Goal: Task Accomplishment & Management: Complete application form

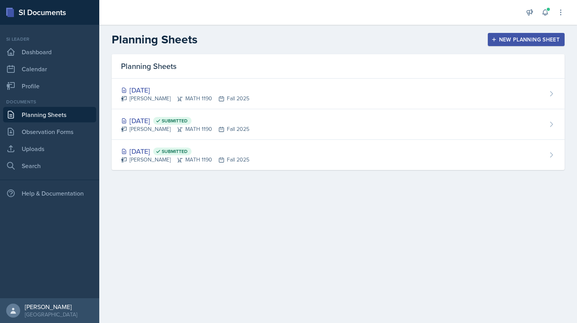
click at [512, 40] on div "New Planning Sheet" at bounding box center [526, 39] width 67 height 6
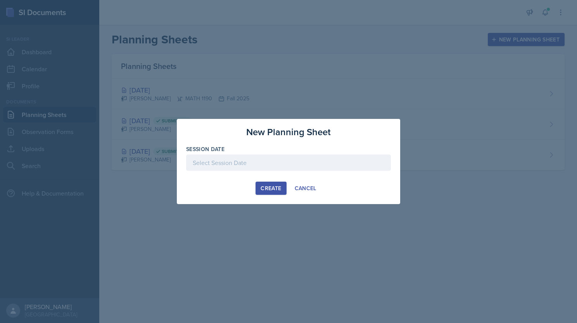
click at [257, 163] on div at bounding box center [288, 163] width 205 height 16
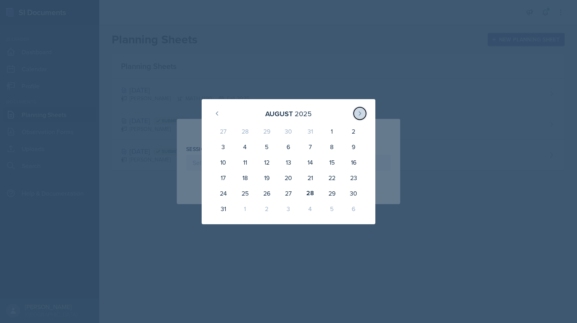
click at [363, 116] on button at bounding box center [359, 113] width 12 height 12
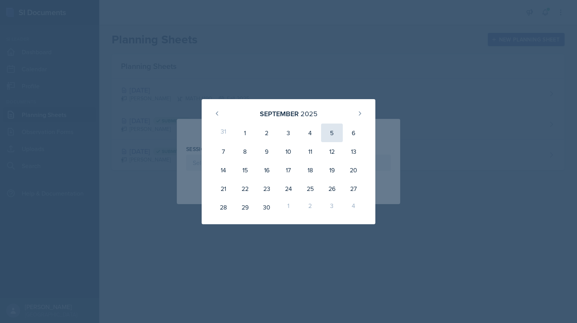
click at [338, 134] on div "5" at bounding box center [332, 133] width 22 height 19
type input "[DATE]"
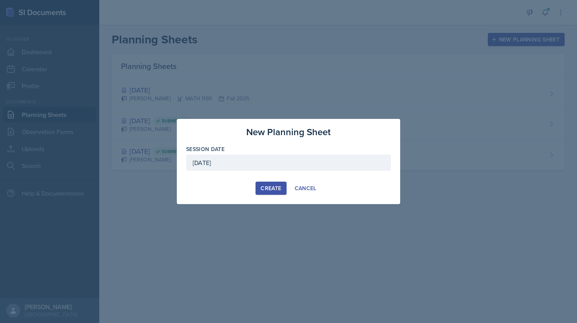
click at [272, 186] on div "Create" at bounding box center [270, 188] width 21 height 6
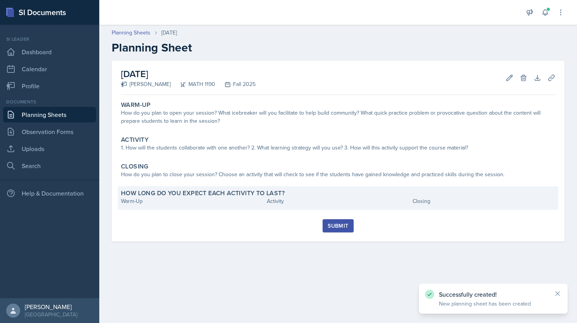
click at [126, 202] on div "Warm-Up" at bounding box center [192, 201] width 143 height 8
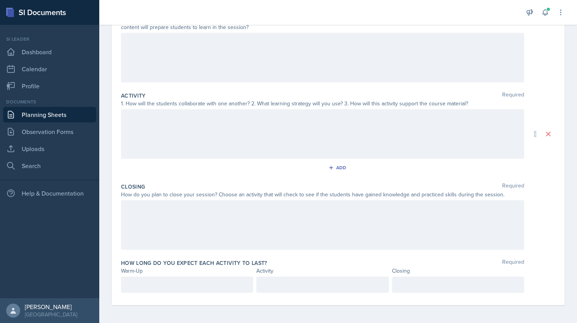
click at [141, 281] on p at bounding box center [187, 284] width 119 height 9
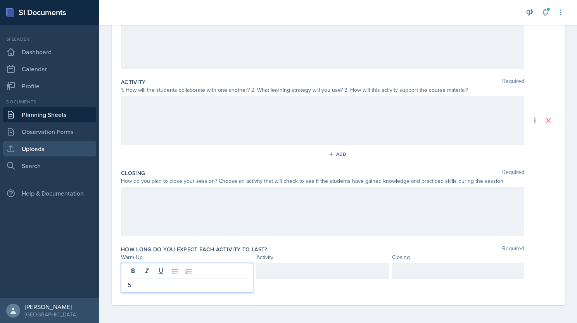
click at [45, 143] on link "Uploads" at bounding box center [49, 149] width 93 height 16
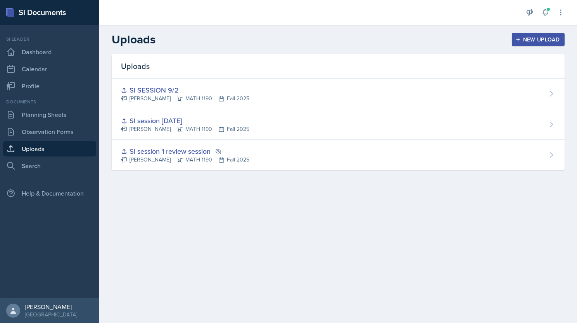
click at [541, 38] on div "New Upload" at bounding box center [538, 39] width 43 height 6
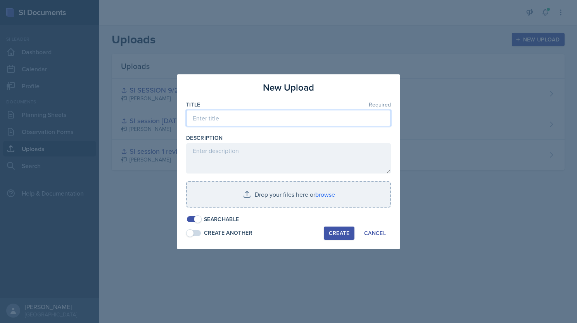
click at [234, 119] on input at bounding box center [288, 118] width 205 height 16
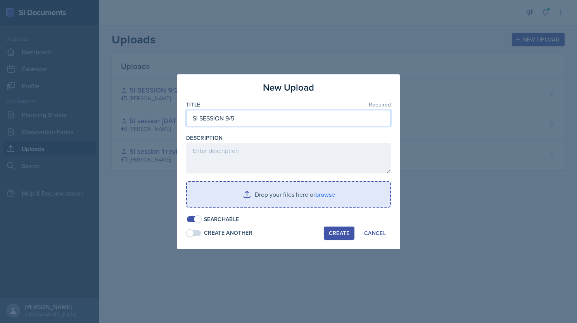
type input "SI SESSION 9/5"
click at [270, 203] on input "file" at bounding box center [288, 194] width 203 height 25
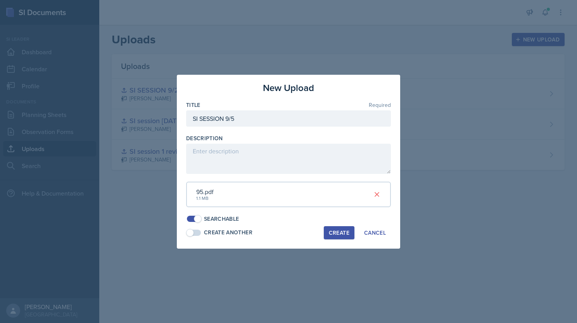
click at [343, 231] on div "Create" at bounding box center [339, 233] width 21 height 6
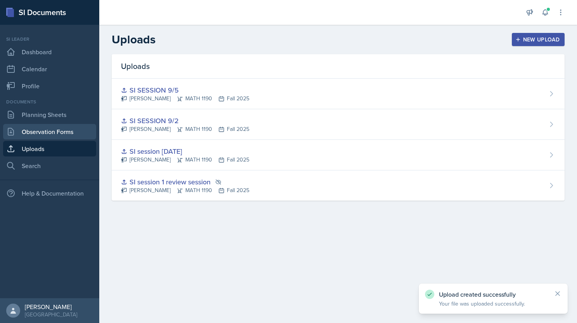
click at [39, 124] on link "Observation Forms" at bounding box center [49, 132] width 93 height 16
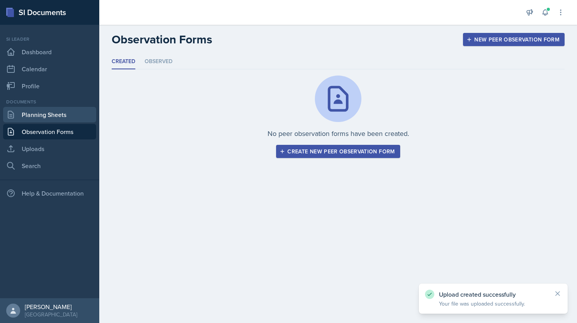
click at [39, 117] on link "Planning Sheets" at bounding box center [49, 115] width 93 height 16
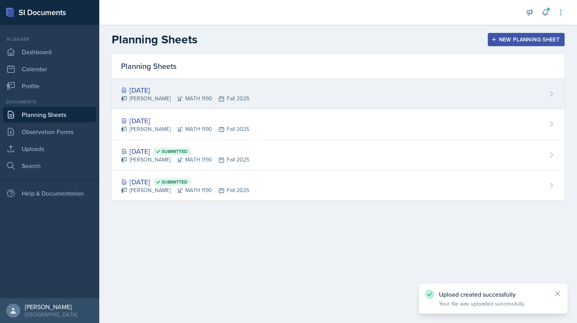
click at [181, 97] on div "[PERSON_NAME] MATH 1190 Fall 2025" at bounding box center [185, 99] width 128 height 8
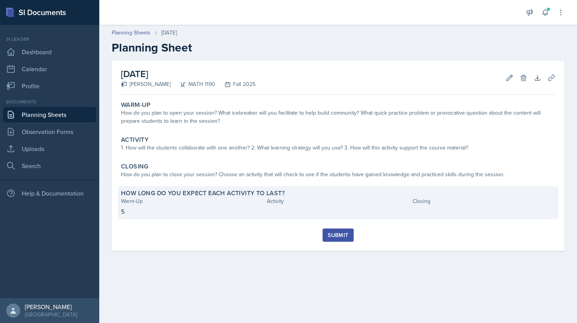
click at [231, 200] on div "Warm-Up" at bounding box center [192, 201] width 143 height 8
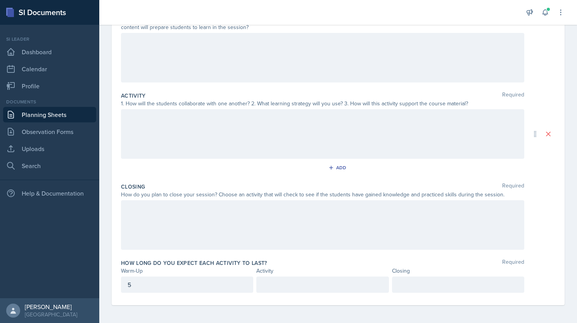
scroll to position [112, 0]
click at [286, 282] on p at bounding box center [322, 283] width 119 height 9
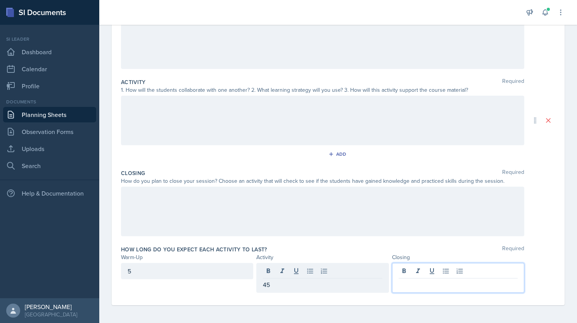
click at [428, 274] on div at bounding box center [458, 278] width 132 height 30
click at [258, 214] on div at bounding box center [322, 212] width 403 height 50
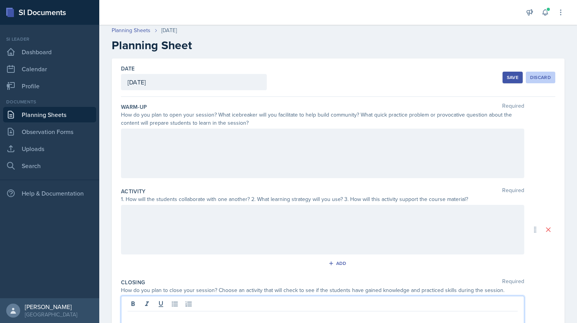
scroll to position [0, 0]
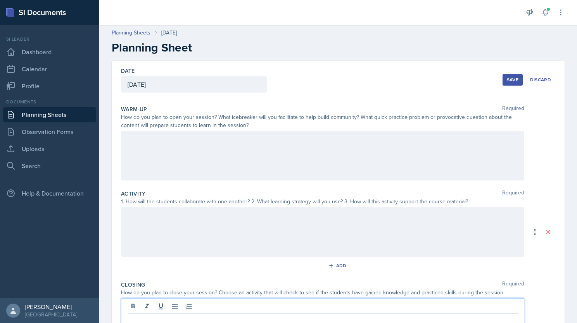
click at [511, 81] on div "Save" at bounding box center [513, 80] width 12 height 6
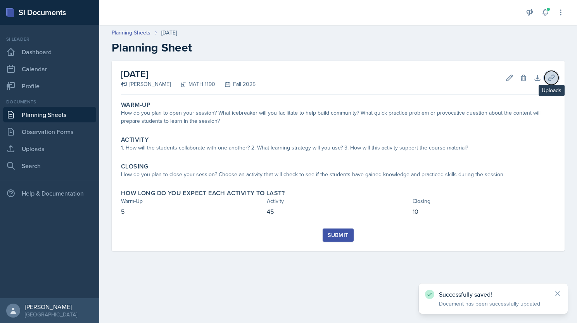
click at [548, 77] on icon at bounding box center [551, 78] width 8 height 8
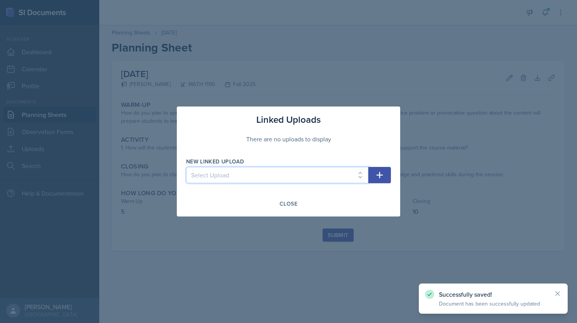
click at [262, 173] on select "Select Upload SI session 1 review session SI session [DATE] SI SESSION 9/2 SI S…" at bounding box center [277, 175] width 182 height 16
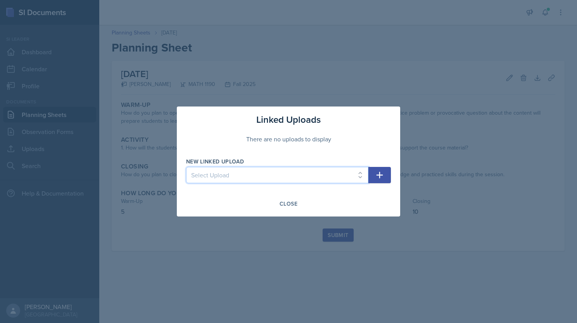
select select "58643564-7d3c-430e-94b4-44dca5911edc"
click at [186, 167] on select "Select Upload SI session 1 review session SI session [DATE] SI SESSION 9/2 SI S…" at bounding box center [277, 175] width 182 height 16
click at [383, 176] on icon "button" at bounding box center [379, 175] width 9 height 9
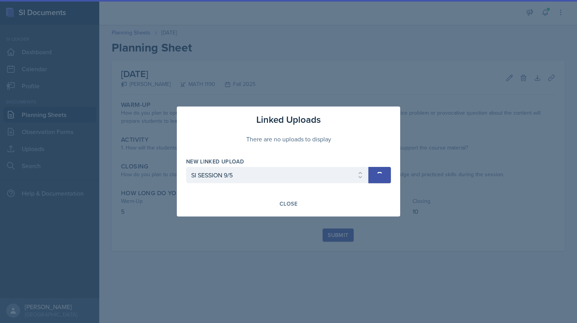
select select
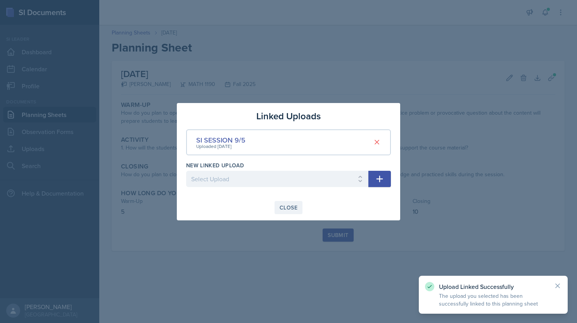
click at [289, 207] on div "Close" at bounding box center [288, 208] width 18 height 6
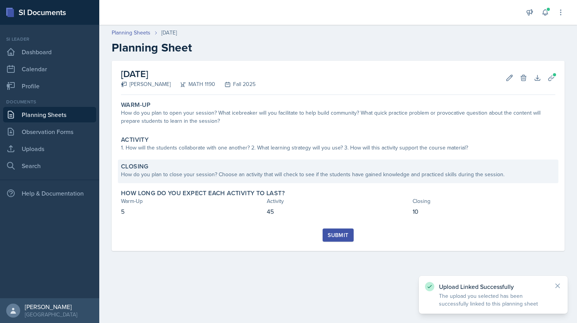
click at [290, 174] on div "How do you plan to close your session? Choose an activity that will check to se…" at bounding box center [338, 175] width 434 height 8
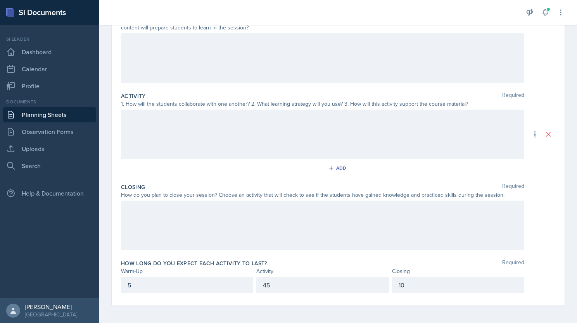
scroll to position [98, 0]
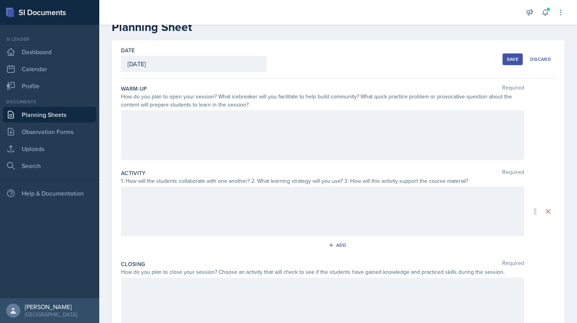
click at [192, 134] on div at bounding box center [322, 135] width 403 height 50
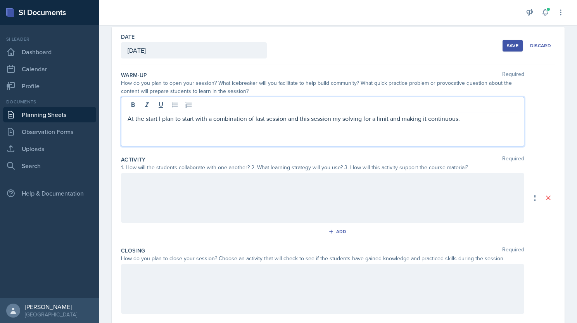
click at [468, 119] on p "At the start I plan to start with a combination of last session and this sessio…" at bounding box center [323, 118] width 390 height 9
click at [462, 114] on p "At the start I plan to start with a combination of last session and this sessio…" at bounding box center [323, 123] width 390 height 19
click at [212, 132] on div "At the start I plan to start with a combination of last session and this sessio…" at bounding box center [322, 122] width 403 height 50
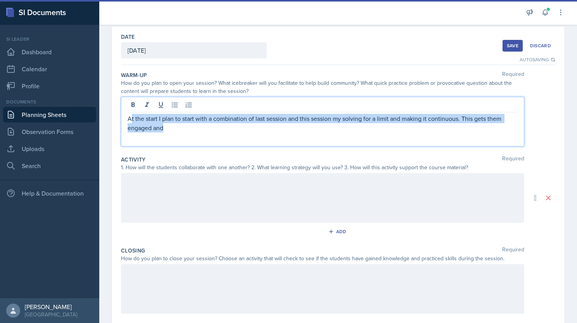
drag, startPoint x: 132, startPoint y: 117, endPoint x: 348, endPoint y: 145, distance: 218.2
click at [348, 145] on div "At the start I plan to start with a combination of last session and this sessio…" at bounding box center [322, 122] width 403 height 50
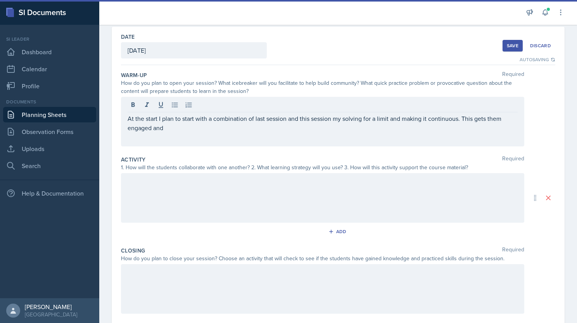
click at [273, 135] on div "At the start I plan to start with a combination of last session and this sessio…" at bounding box center [322, 122] width 403 height 50
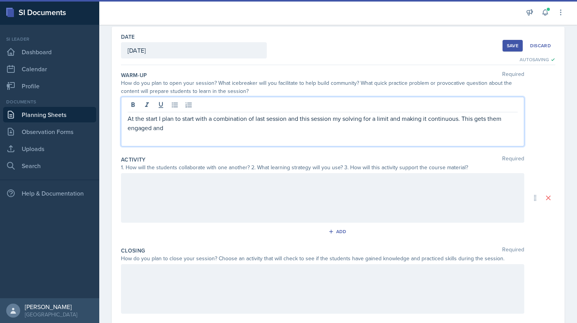
click at [208, 134] on div "At the start I plan to start with a combination of last session and this sessio…" at bounding box center [322, 122] width 403 height 50
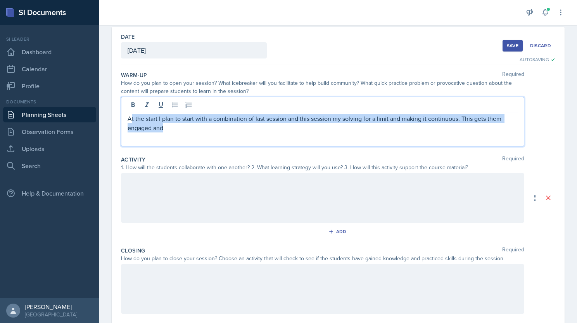
click at [184, 128] on p "At the start I plan to start with a combination of last session and this sessio…" at bounding box center [323, 123] width 390 height 19
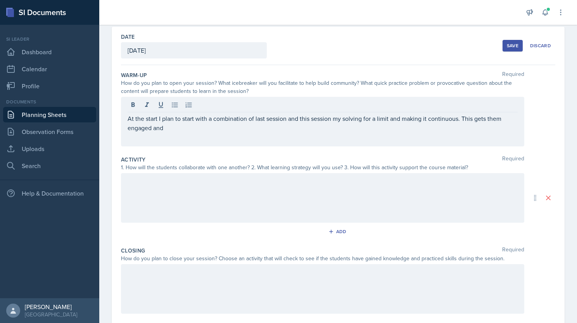
click at [198, 133] on div "At the start I plan to start with a combination of last session and this sessio…" at bounding box center [322, 122] width 403 height 50
click at [183, 200] on div at bounding box center [322, 198] width 403 height 50
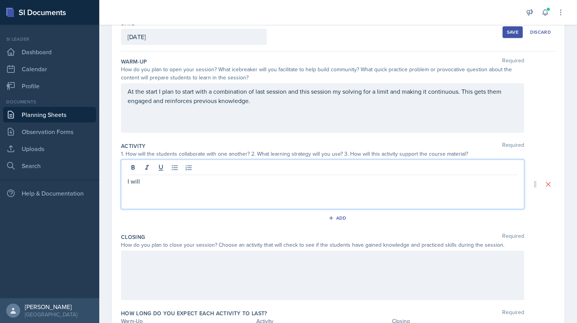
drag, startPoint x: 190, startPoint y: 183, endPoint x: 124, endPoint y: 182, distance: 66.3
click at [124, 182] on div "I will" at bounding box center [322, 185] width 403 height 50
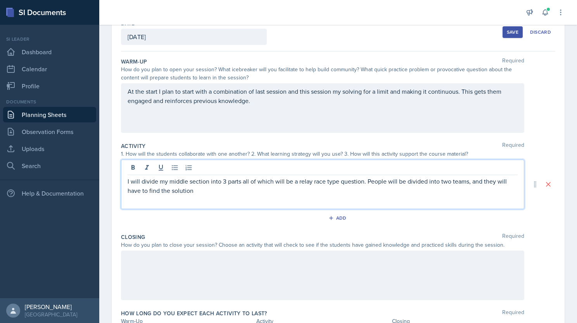
click at [473, 187] on p "I will divide my middle section into 3 parts all of which will be a relay race …" at bounding box center [323, 186] width 390 height 19
click at [209, 191] on p "I will divide my middle section into 3 parts all of which will be a relay race …" at bounding box center [323, 186] width 390 height 19
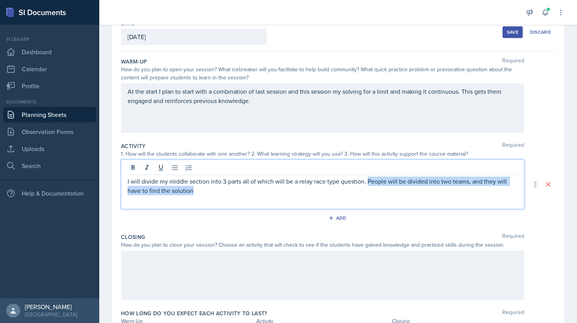
drag, startPoint x: 365, startPoint y: 179, endPoint x: 393, endPoint y: 193, distance: 31.0
click at [393, 193] on p "I will divide my middle section into 3 parts all of which will be a relay race …" at bounding box center [323, 186] width 390 height 19
click at [347, 189] on p "I will divide my middle section into 3 parts all of which will be a relay race …" at bounding box center [323, 186] width 390 height 19
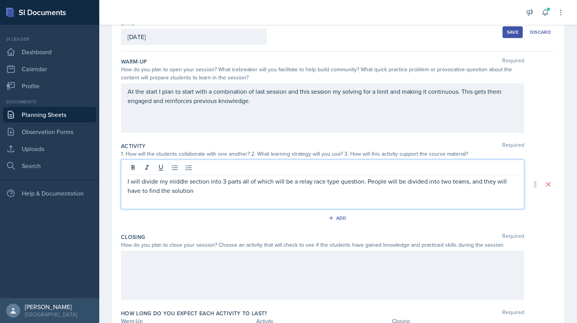
click at [178, 181] on p "I will divide my middle section into 3 parts all of which will be a relay race …" at bounding box center [323, 186] width 390 height 19
click at [196, 186] on p "I will divide my activity section into 3 parts all of which will be a relay rac…" at bounding box center [323, 186] width 390 height 19
click at [293, 199] on div "I will divide my activity section into 3 parts all of which will be a relay rac…" at bounding box center [322, 185] width 403 height 50
click at [297, 192] on p "I will divide my activity section into 3 parts all of which will be a relay rac…" at bounding box center [323, 186] width 390 height 19
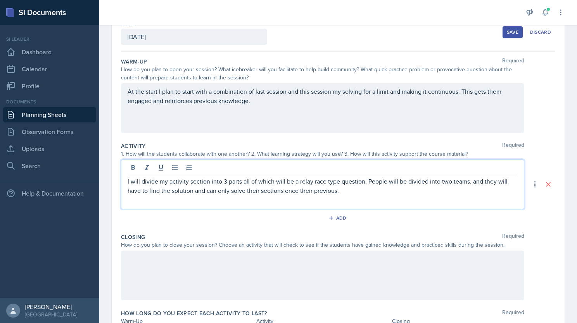
drag, startPoint x: 365, startPoint y: 179, endPoint x: 370, endPoint y: 190, distance: 11.5
click at [370, 190] on p "I will divide my activity section into 3 parts all of which will be a relay rac…" at bounding box center [323, 186] width 390 height 19
click at [369, 193] on p "I will divide my activity section into 3 parts all of which will be a relay rac…" at bounding box center [323, 186] width 390 height 19
click at [368, 193] on p "I will divide my activity section into 3 parts all of which will be a relay rac…" at bounding box center [323, 186] width 390 height 19
click at [467, 189] on p "I will divide my activity section into 3 parts all of which will be a relay rac…" at bounding box center [323, 186] width 390 height 19
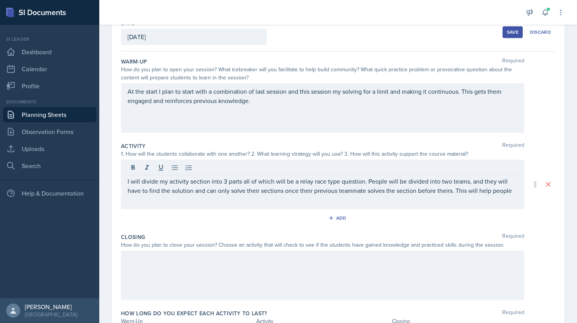
click at [193, 268] on div at bounding box center [322, 276] width 403 height 50
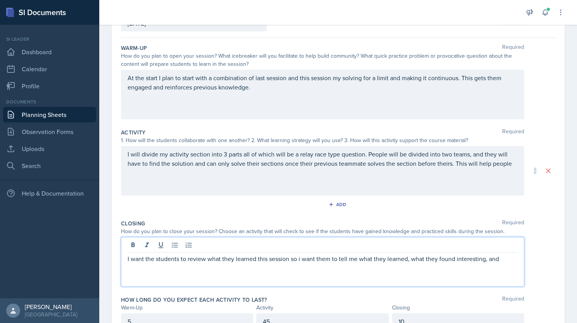
click at [481, 259] on p "I want the students to review what they learned this session so i want them to …" at bounding box center [323, 258] width 390 height 9
click at [308, 265] on p "I want the students to review what they learned this session so i want them to …" at bounding box center [323, 263] width 390 height 19
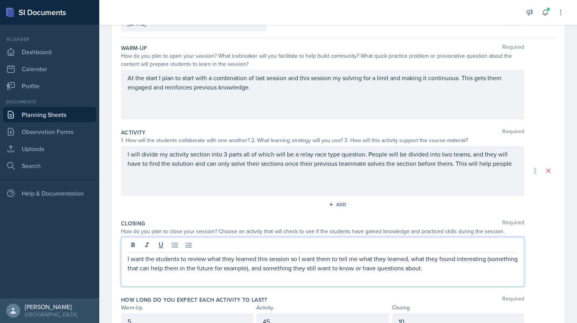
click at [499, 167] on p "I will divide my activity section into 3 parts all of which will be a relay rac…" at bounding box center [323, 159] width 390 height 19
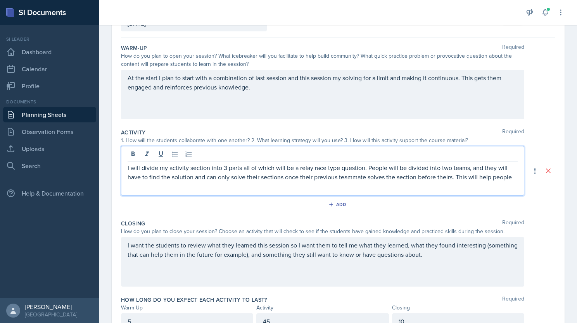
click at [512, 178] on div "I will divide my activity section into 3 parts all of which will be a relay rac…" at bounding box center [322, 171] width 403 height 50
click at [512, 178] on p "I will divide my activity section into 3 parts all of which will be a relay rac…" at bounding box center [323, 172] width 390 height 19
click at [221, 189] on p "I will divide my activity section into 3 parts all of which will be a relay rac…" at bounding box center [323, 177] width 390 height 28
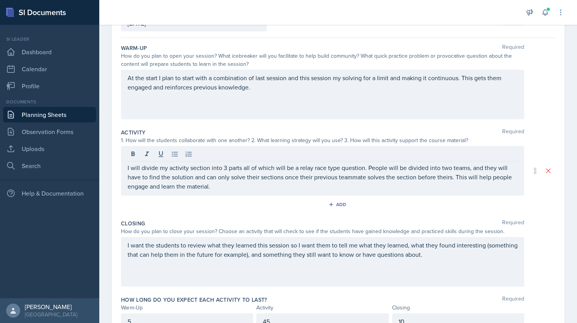
click at [322, 91] on div "At the start I plan to start with a combination of last session and this sessio…" at bounding box center [322, 95] width 403 height 50
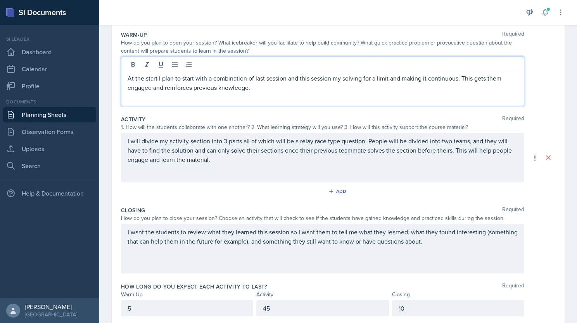
click at [312, 160] on p "I will divide my activity section into 3 parts all of which will be a relay rac…" at bounding box center [323, 150] width 390 height 28
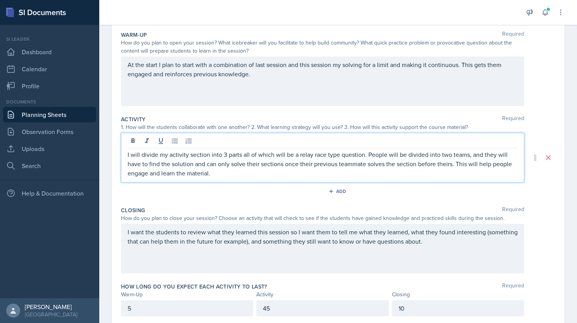
click at [226, 175] on p "I will divide my activity section into 3 parts all of which will be a relay rac…" at bounding box center [323, 164] width 390 height 28
click at [352, 72] on div "At the start I plan to start with a combination of last session and this sessio…" at bounding box center [322, 82] width 403 height 50
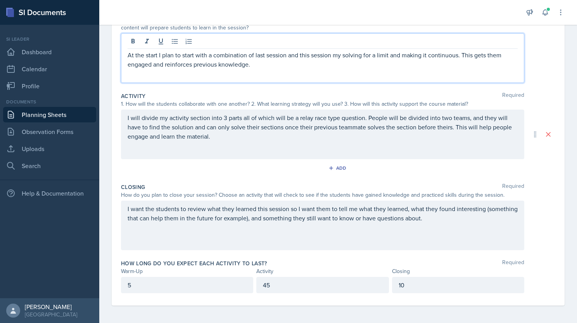
scroll to position [98, 0]
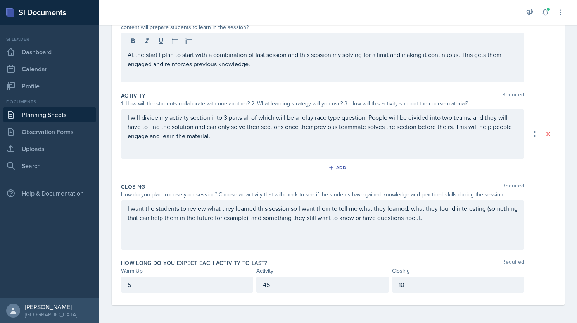
click at [466, 222] on div "I want the students to review what they learned this session so I want them to …" at bounding box center [322, 225] width 403 height 50
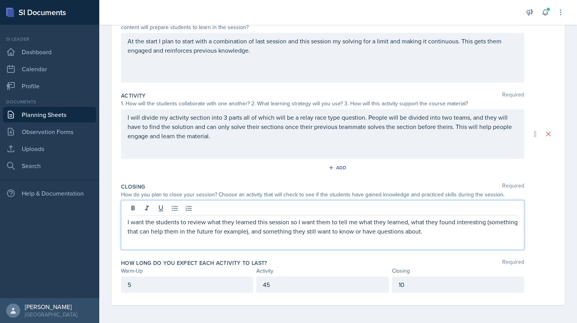
click at [470, 232] on p "I want the students to review what they learned this session so I want them to …" at bounding box center [323, 226] width 390 height 19
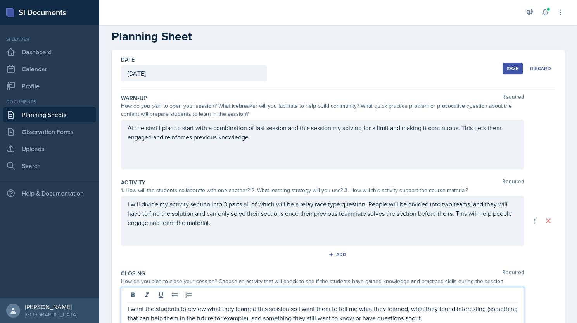
scroll to position [0, 0]
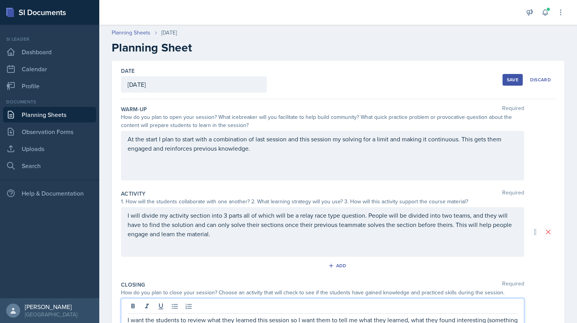
click at [508, 80] on div "Save" at bounding box center [513, 80] width 12 height 6
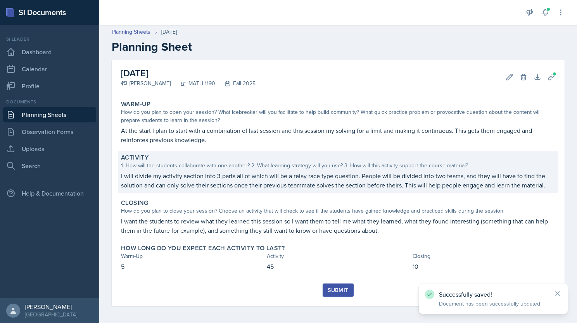
scroll to position [2, 0]
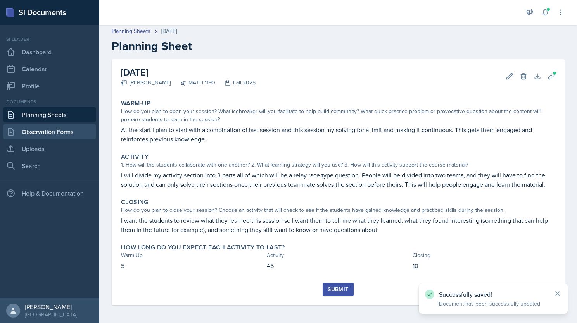
click at [74, 127] on link "Observation Forms" at bounding box center [49, 132] width 93 height 16
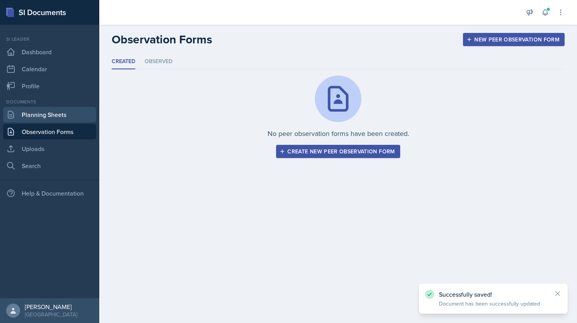
click at [68, 115] on link "Planning Sheets" at bounding box center [49, 115] width 93 height 16
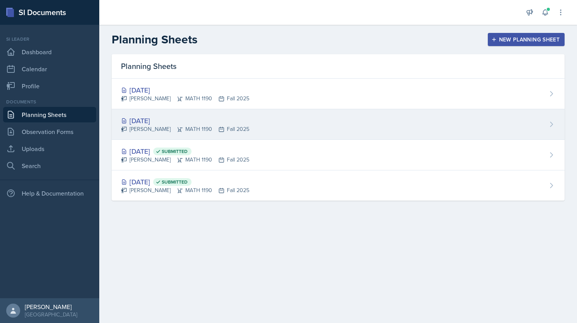
click at [385, 125] on div "[DATE] [PERSON_NAME] MATH 1190 Fall 2025" at bounding box center [338, 124] width 453 height 31
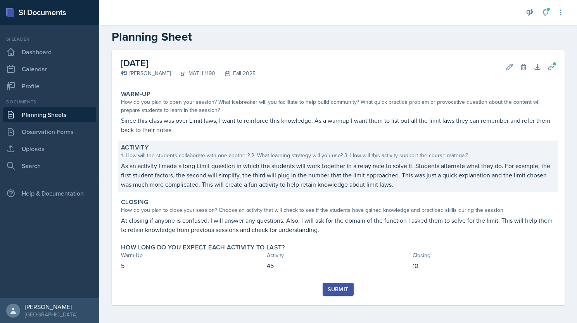
scroll to position [11, 0]
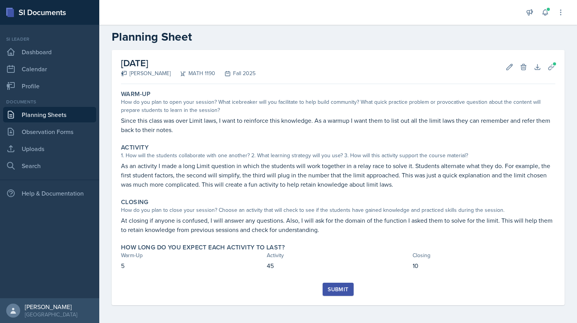
click at [334, 286] on div "Submit" at bounding box center [337, 289] width 21 height 6
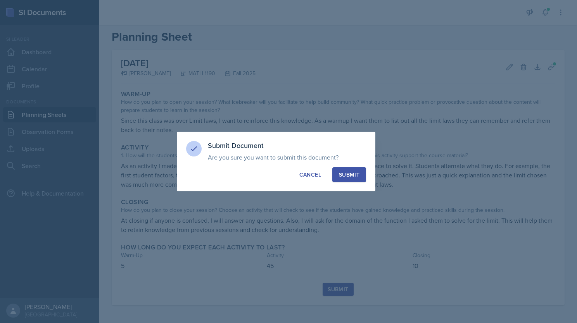
click at [352, 176] on div "Submit" at bounding box center [349, 175] width 21 height 8
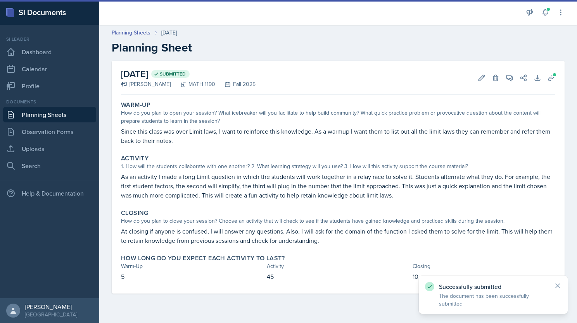
click at [72, 115] on link "Planning Sheets" at bounding box center [49, 115] width 93 height 16
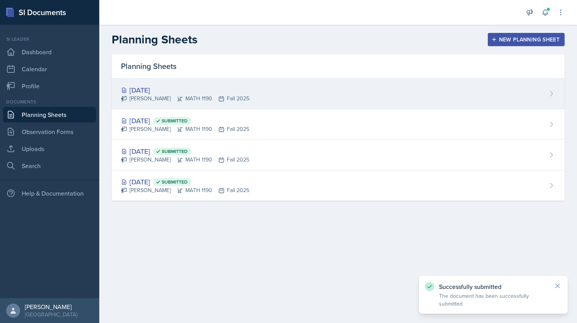
click at [315, 93] on div "[DATE] [PERSON_NAME] MATH 1190 Fall 2025" at bounding box center [338, 94] width 453 height 31
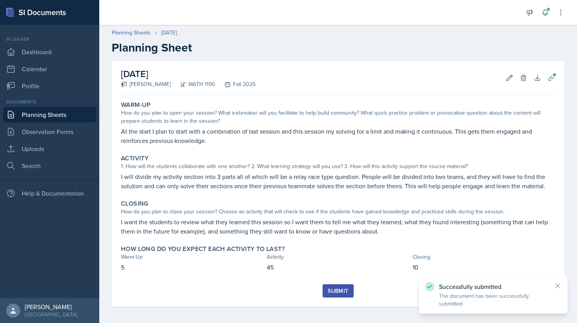
click at [327, 288] on div "Submit" at bounding box center [337, 291] width 21 height 6
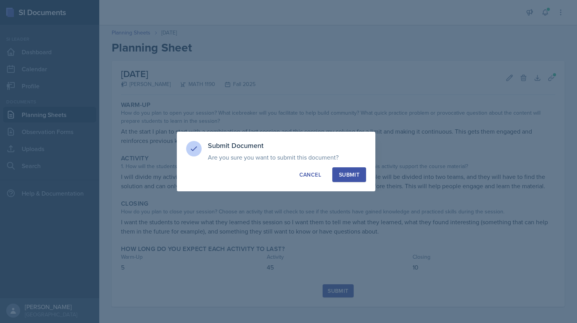
click at [346, 176] on div "Submit" at bounding box center [349, 175] width 21 height 8
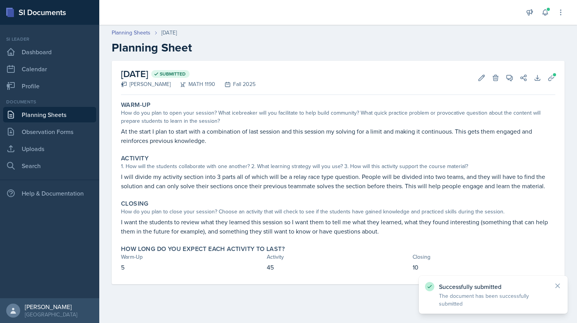
click at [61, 119] on link "Planning Sheets" at bounding box center [49, 115] width 93 height 16
